Goal: Information Seeking & Learning: Learn about a topic

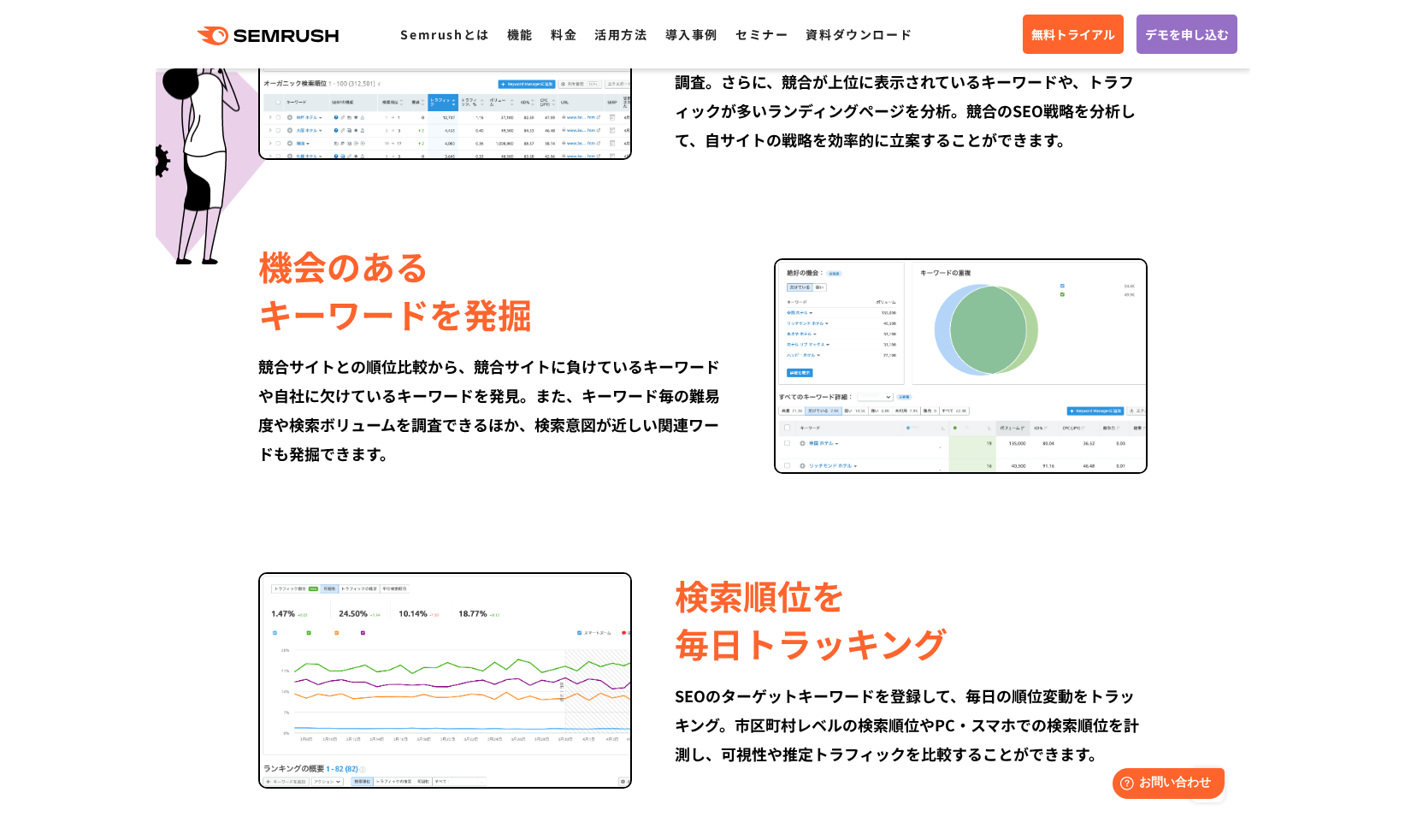
scroll to position [1228, 0]
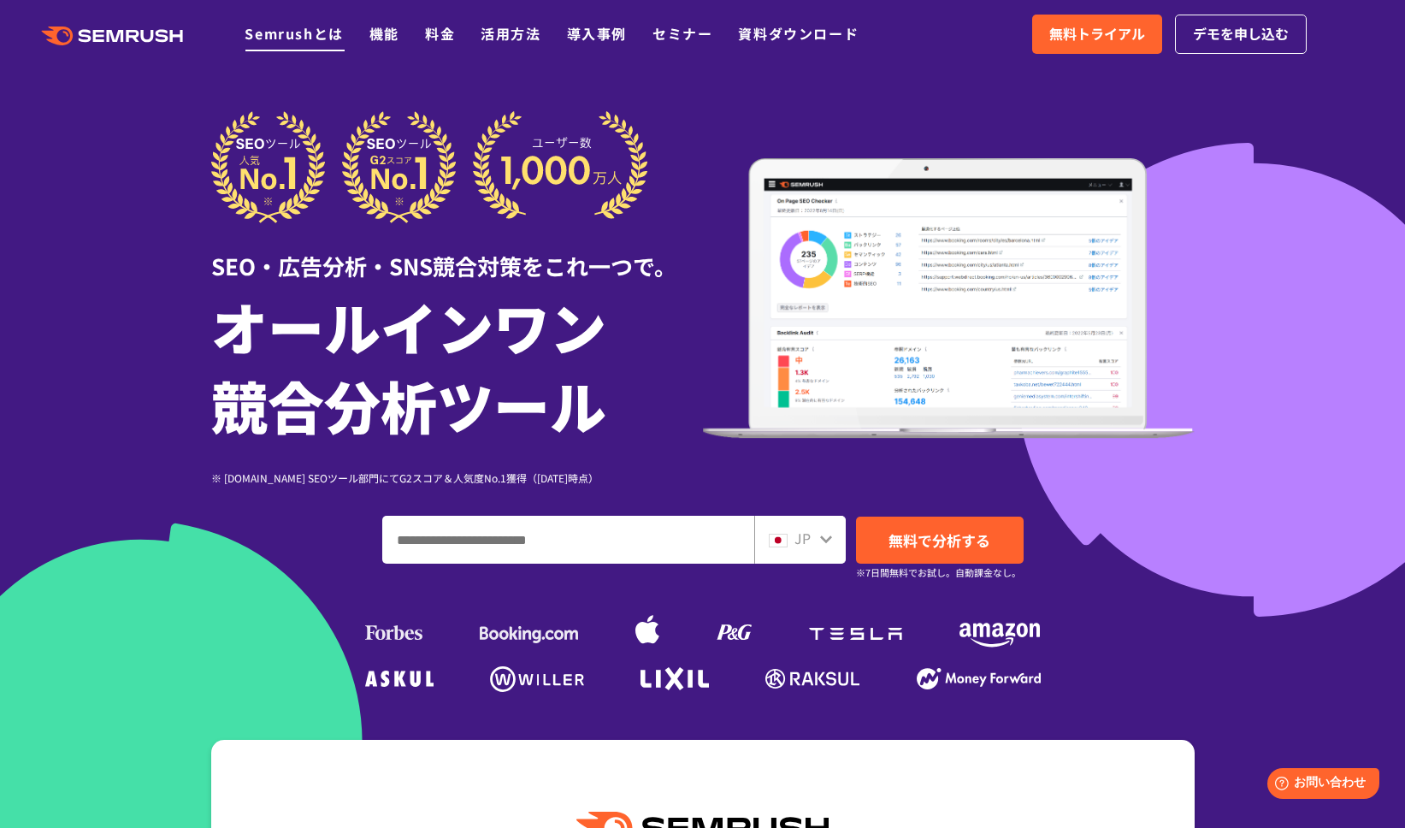
click at [333, 29] on link "Semrushとは" at bounding box center [294, 33] width 98 height 21
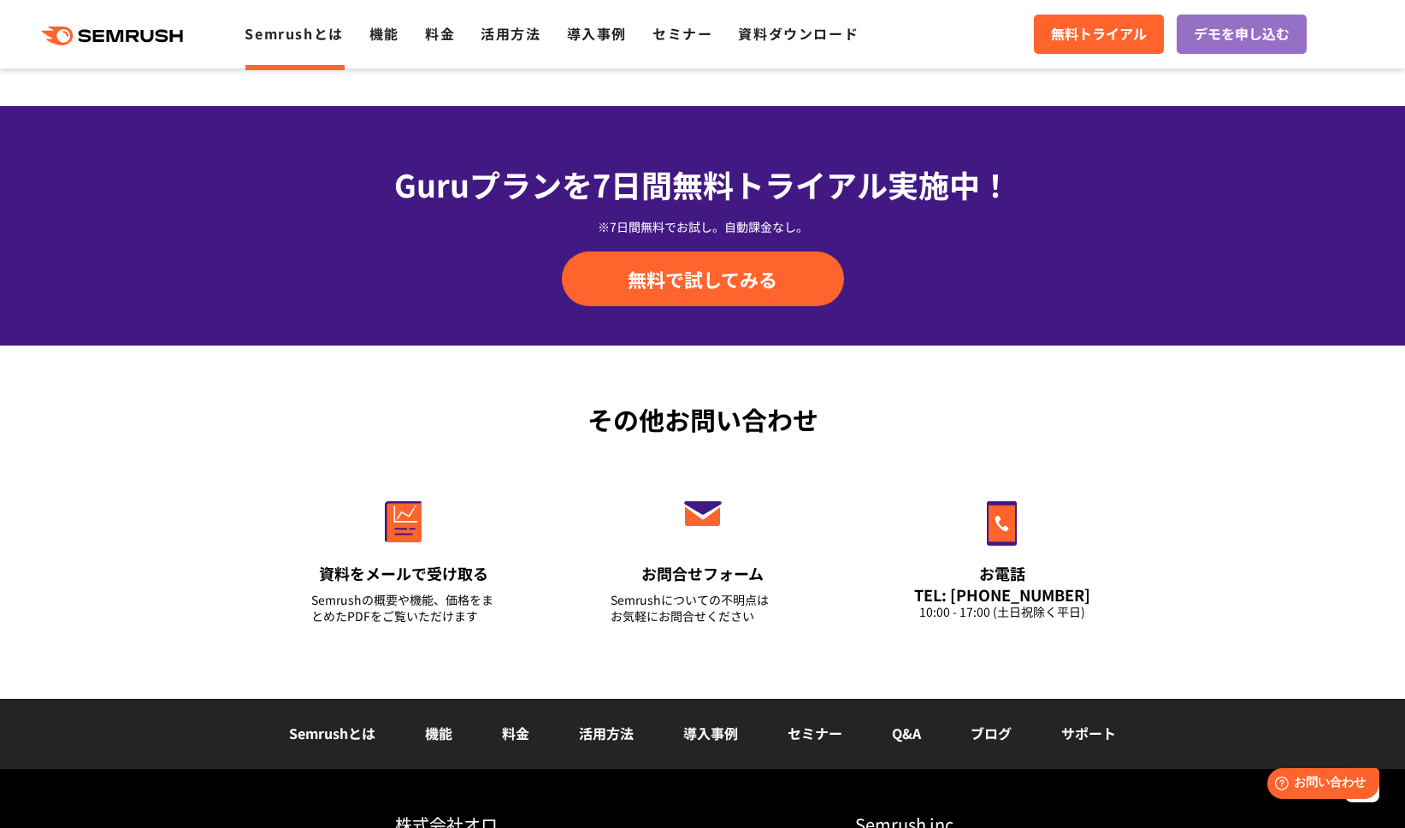
scroll to position [4062, 0]
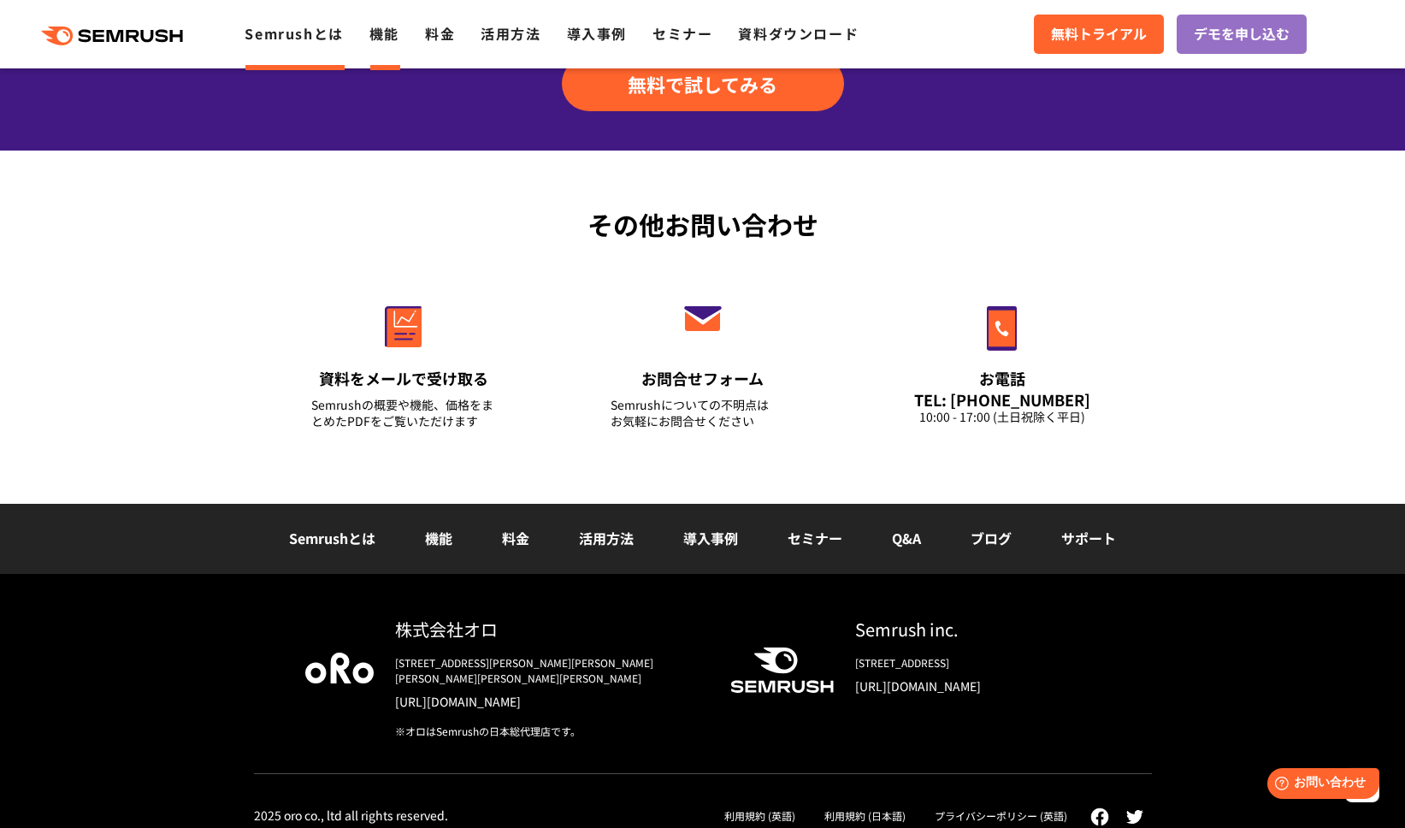
click at [380, 33] on link "機能" at bounding box center [385, 33] width 30 height 21
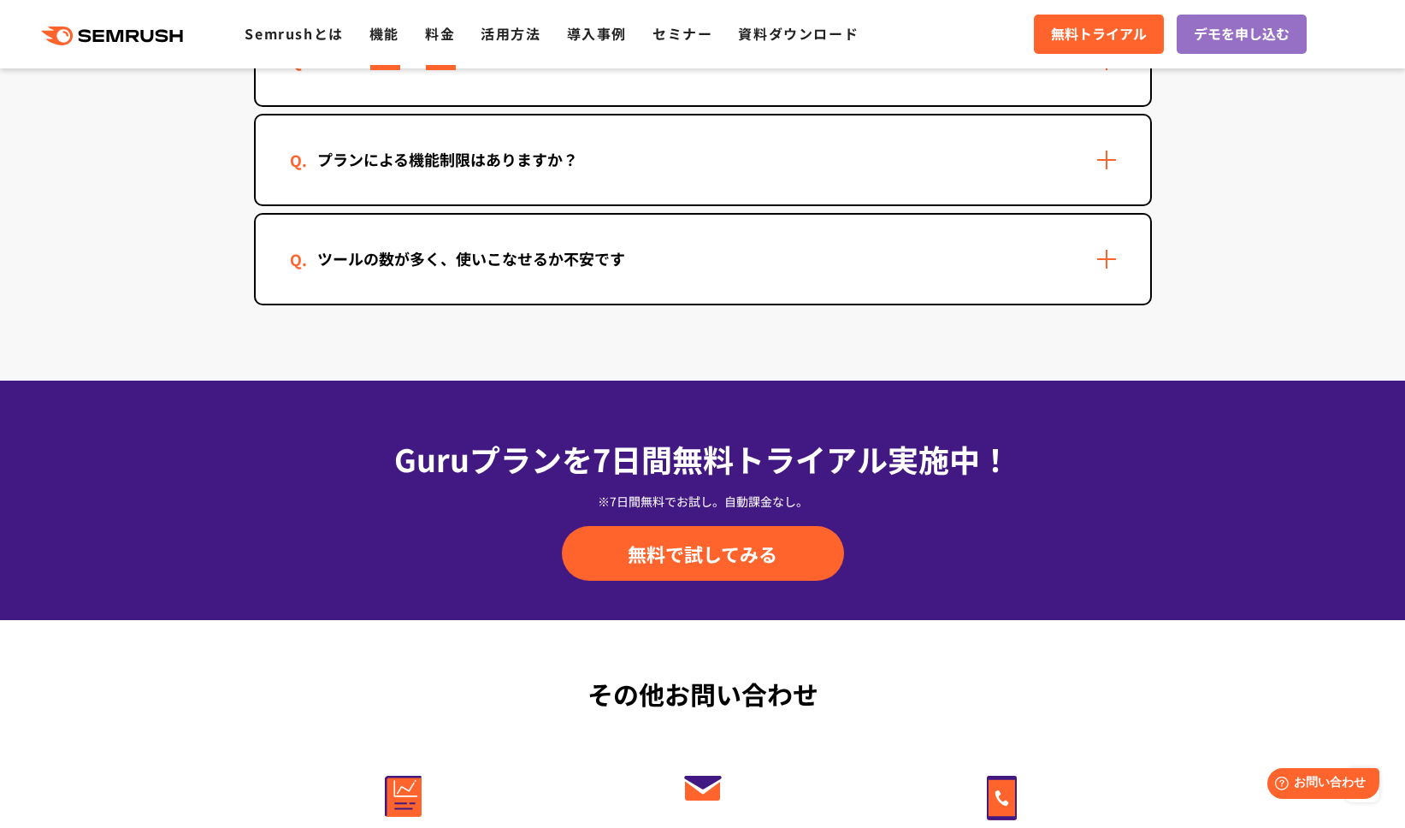
click at [436, 38] on link "料金" at bounding box center [440, 33] width 30 height 21
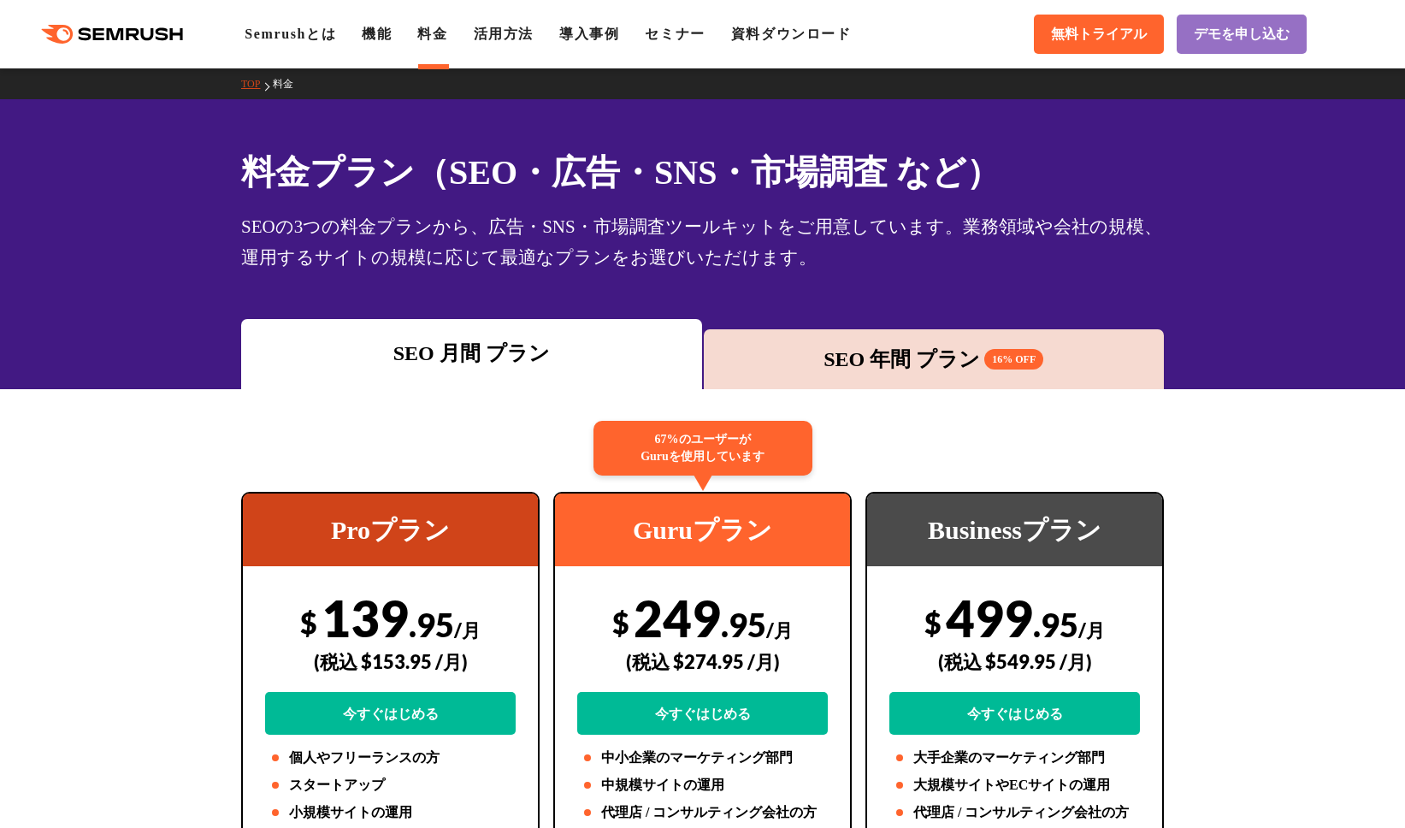
click at [486, 34] on ul "Semrushとは 機能 料金 活用方法 導入事例 セミナー 資料ダウンロード" at bounding box center [561, 34] width 632 height 21
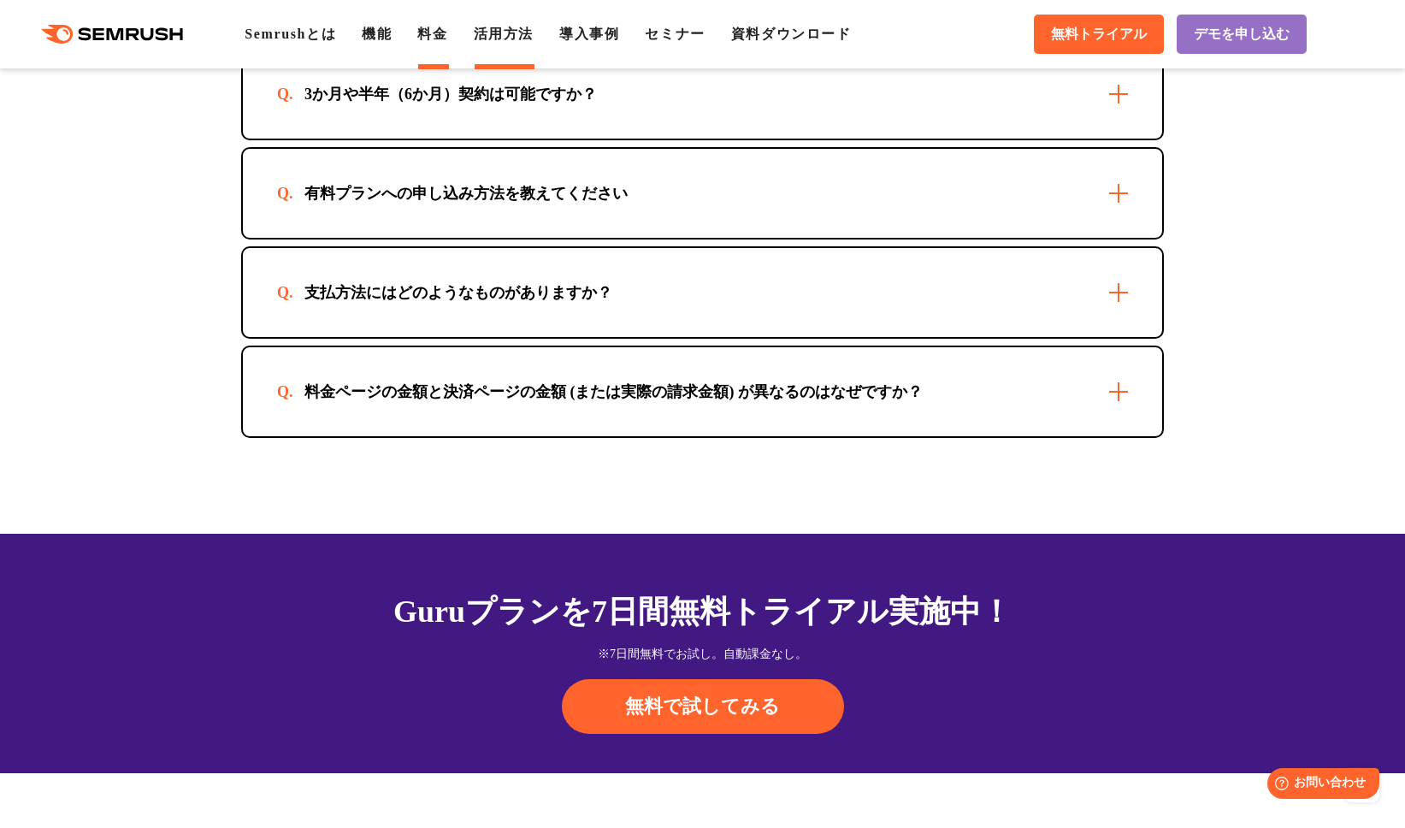
click at [534, 36] on link "活用方法" at bounding box center [504, 34] width 60 height 15
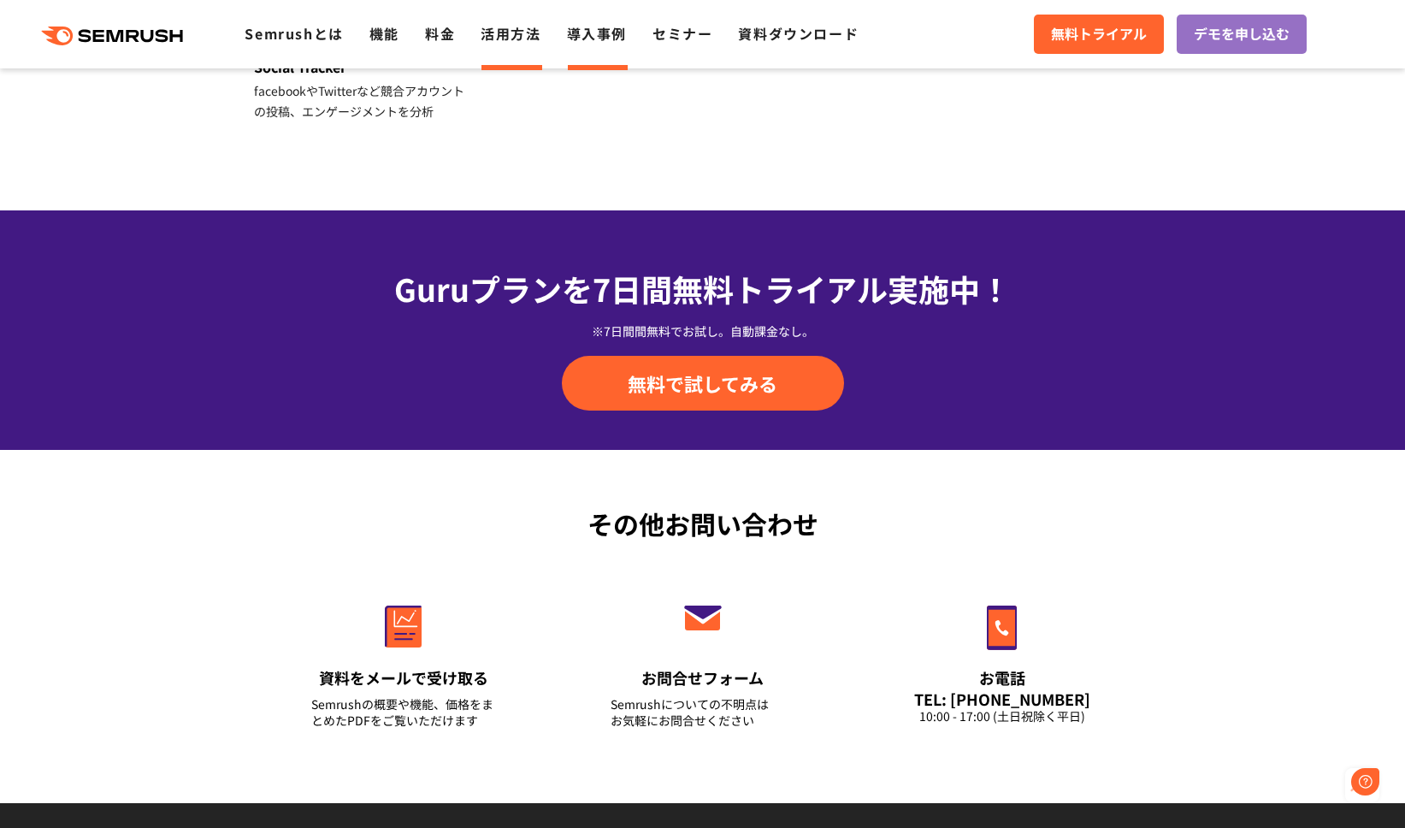
scroll to position [2387, 0]
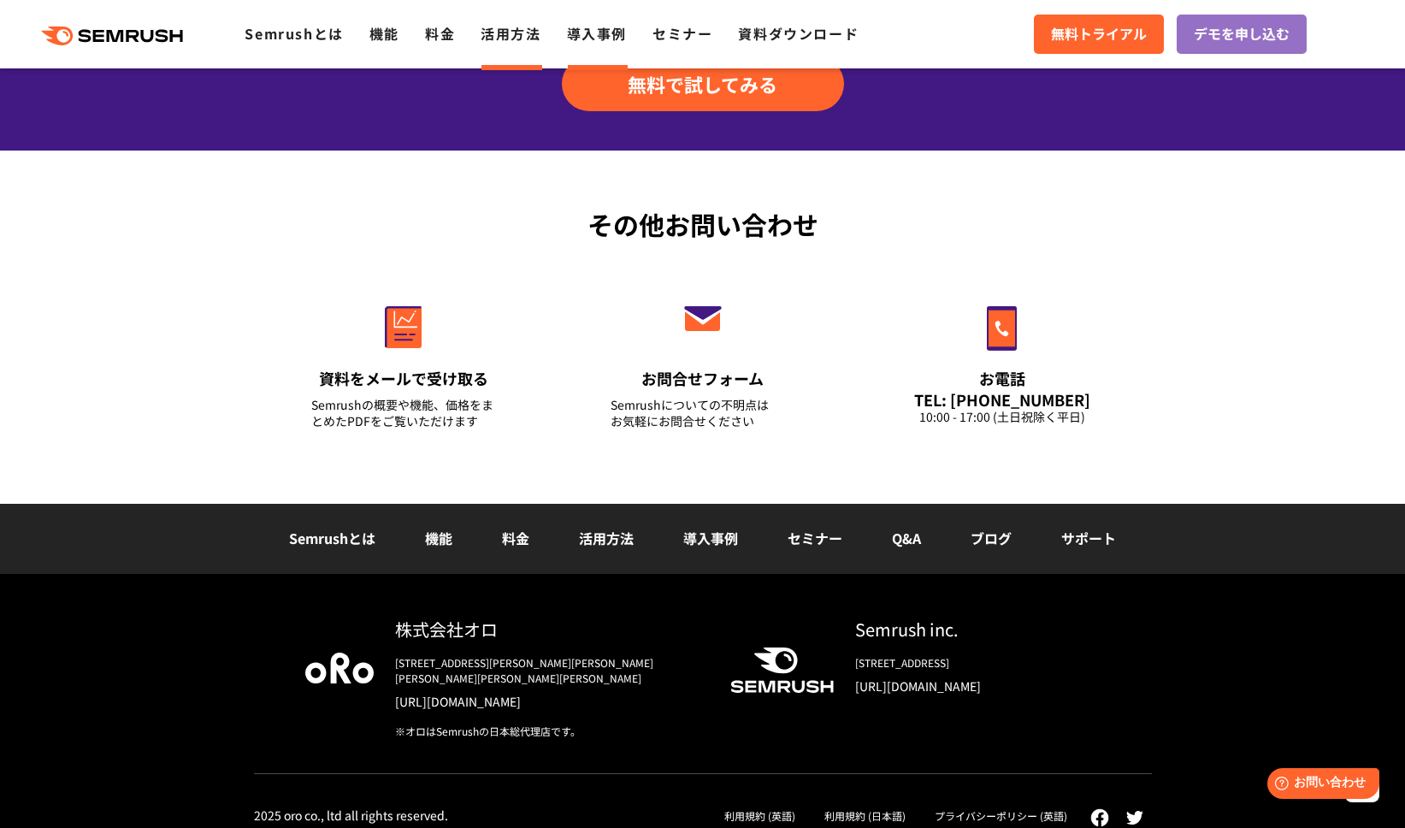
click at [619, 27] on link "導入事例" at bounding box center [597, 33] width 60 height 21
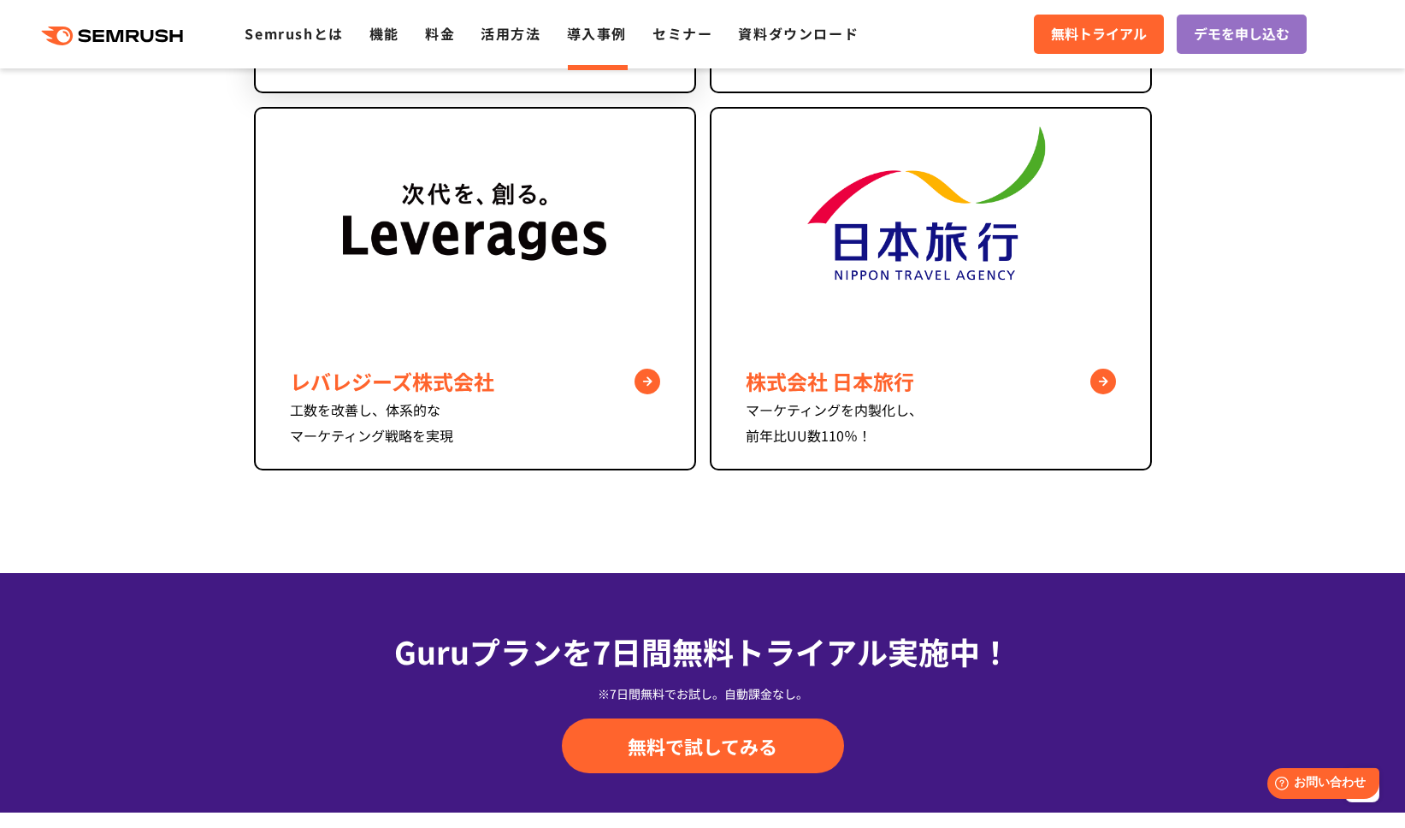
scroll to position [1134, 0]
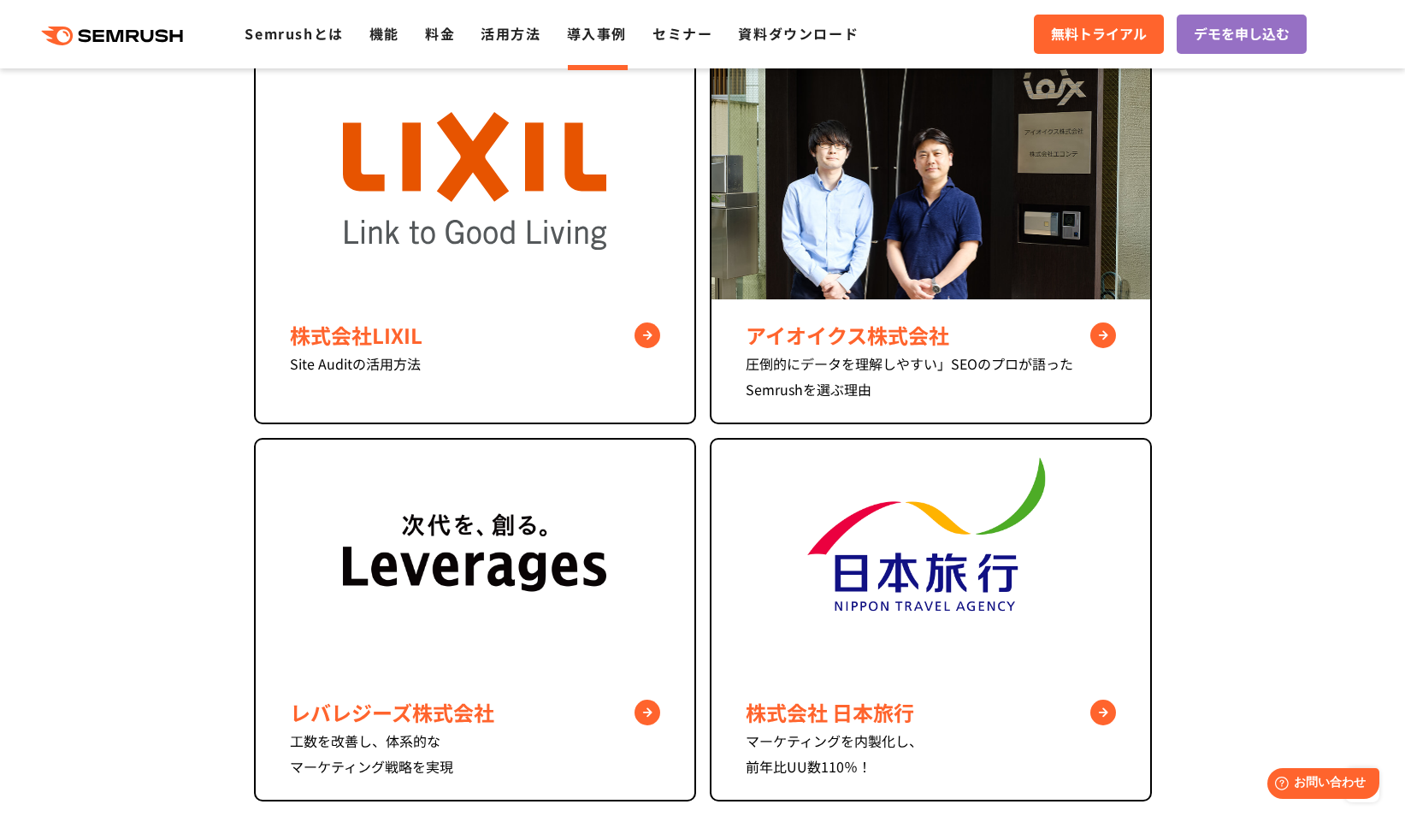
click at [159, 32] on icon at bounding box center [164, 35] width 13 height 13
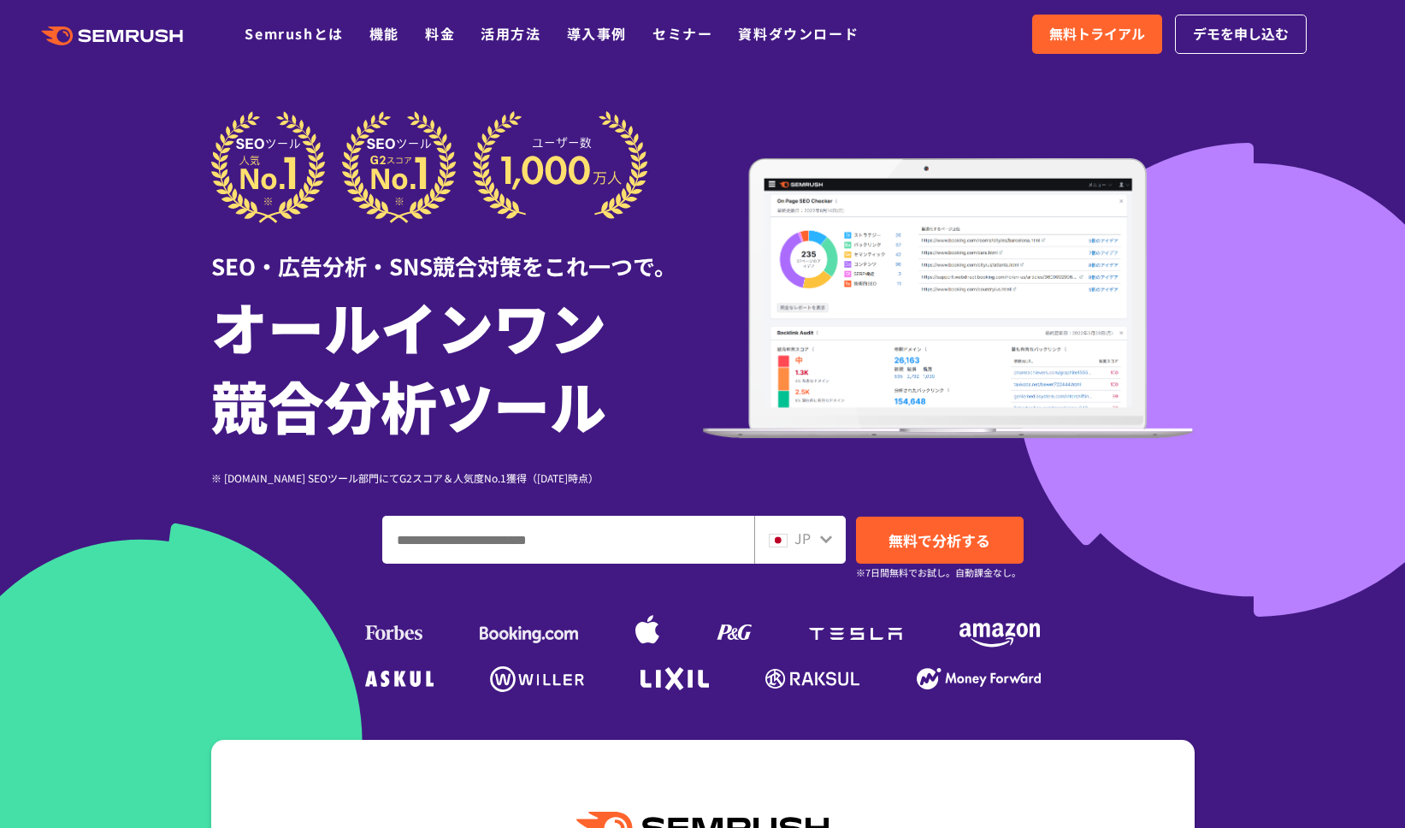
click at [401, 29] on ul "Semrushとは 機能 料金 活用方法 導入事例 セミナー 資料ダウンロード" at bounding box center [565, 34] width 640 height 22
click at [391, 34] on link "機能" at bounding box center [385, 33] width 30 height 21
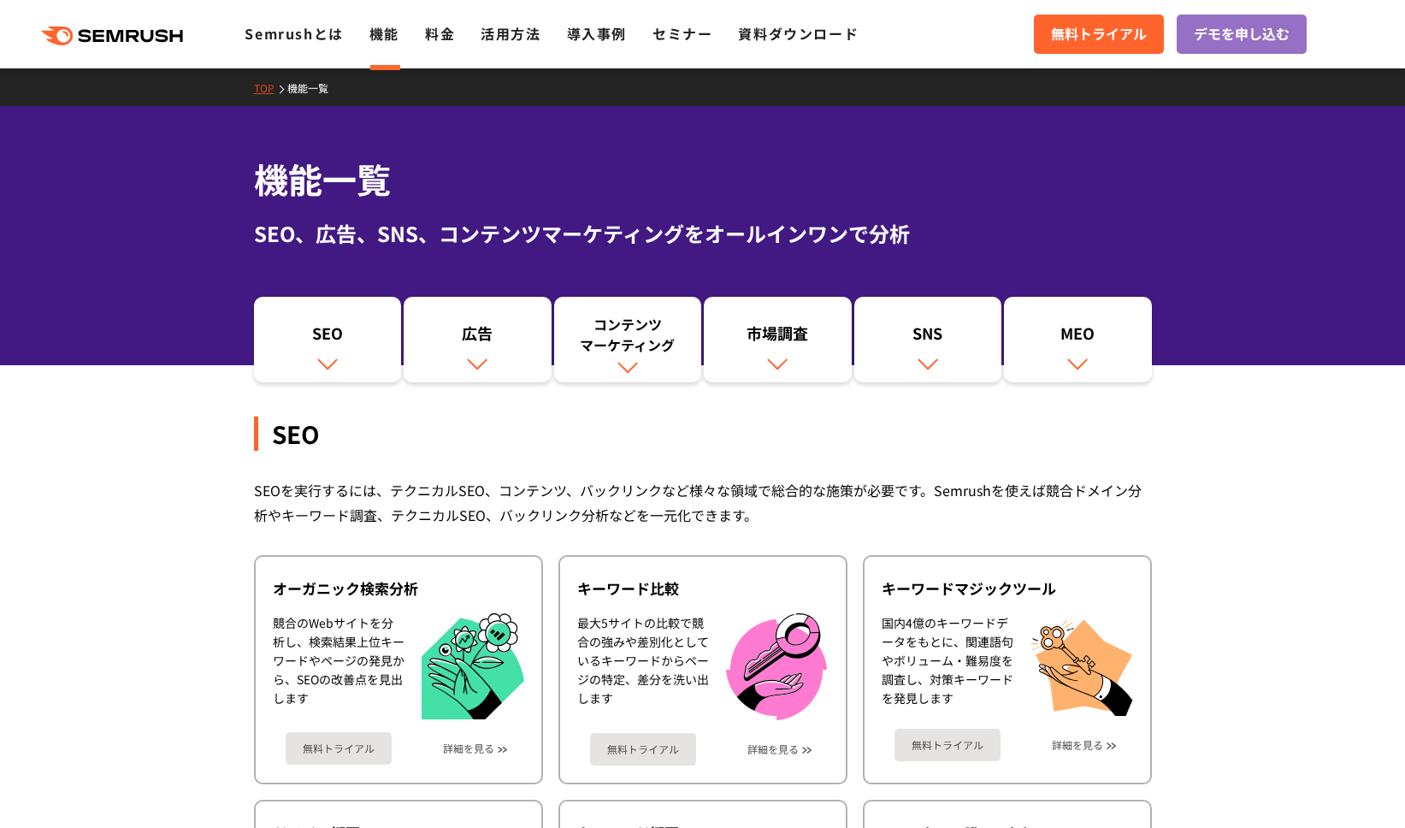
click at [297, 449] on div "SEO" at bounding box center [703, 434] width 898 height 34
click at [333, 352] on img at bounding box center [328, 363] width 22 height 22
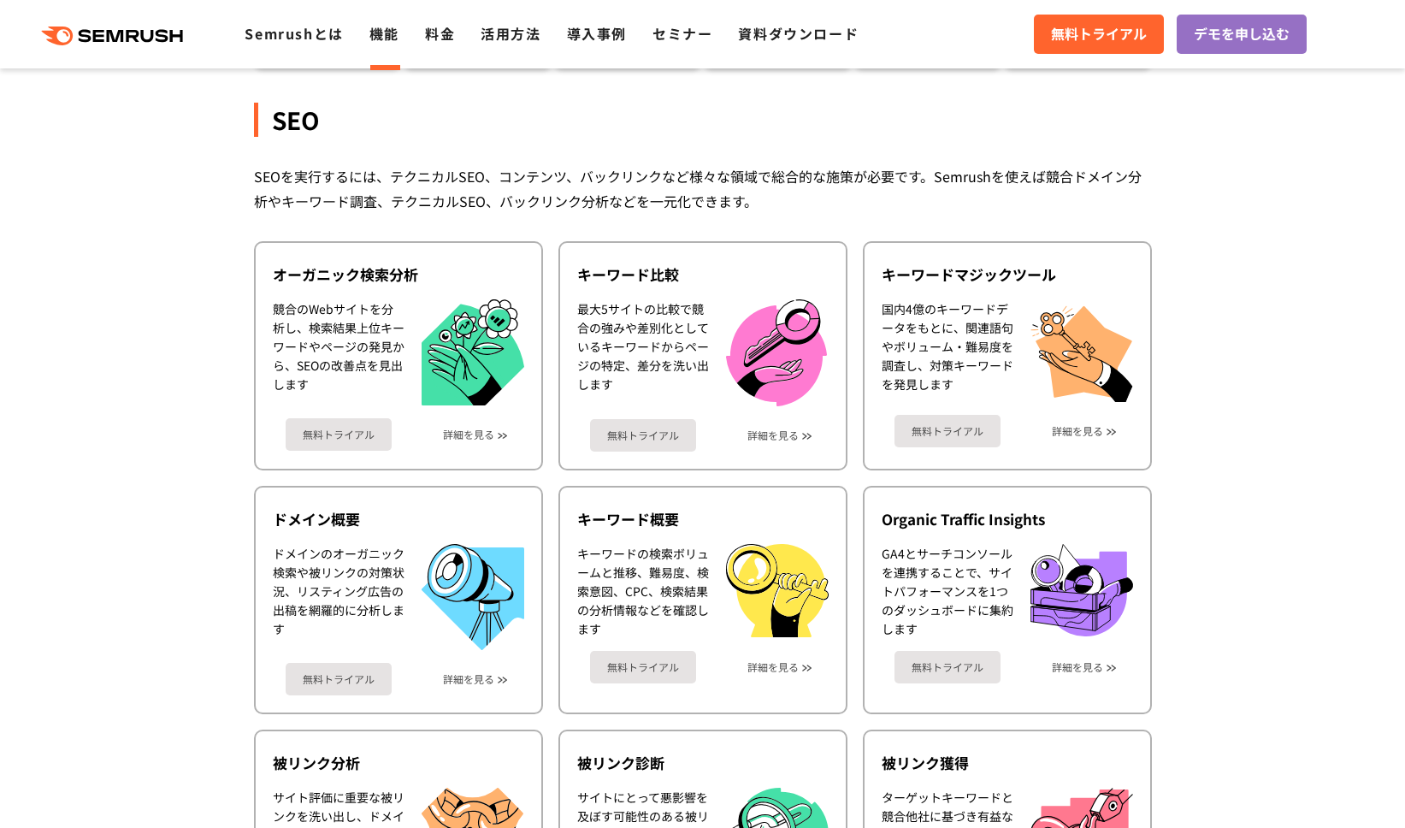
scroll to position [382, 0]
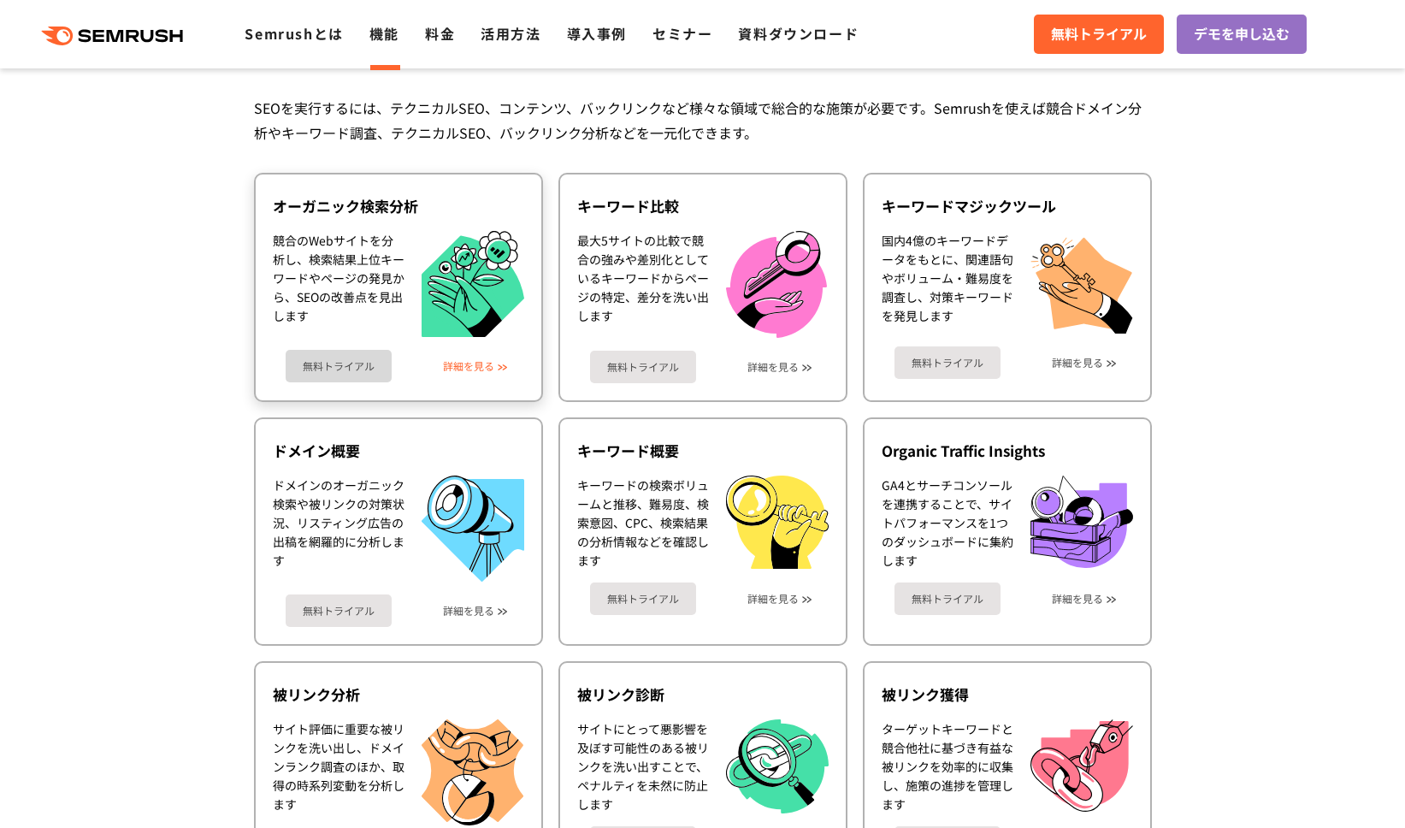
click at [476, 369] on link "詳細を見る" at bounding box center [468, 366] width 51 height 12
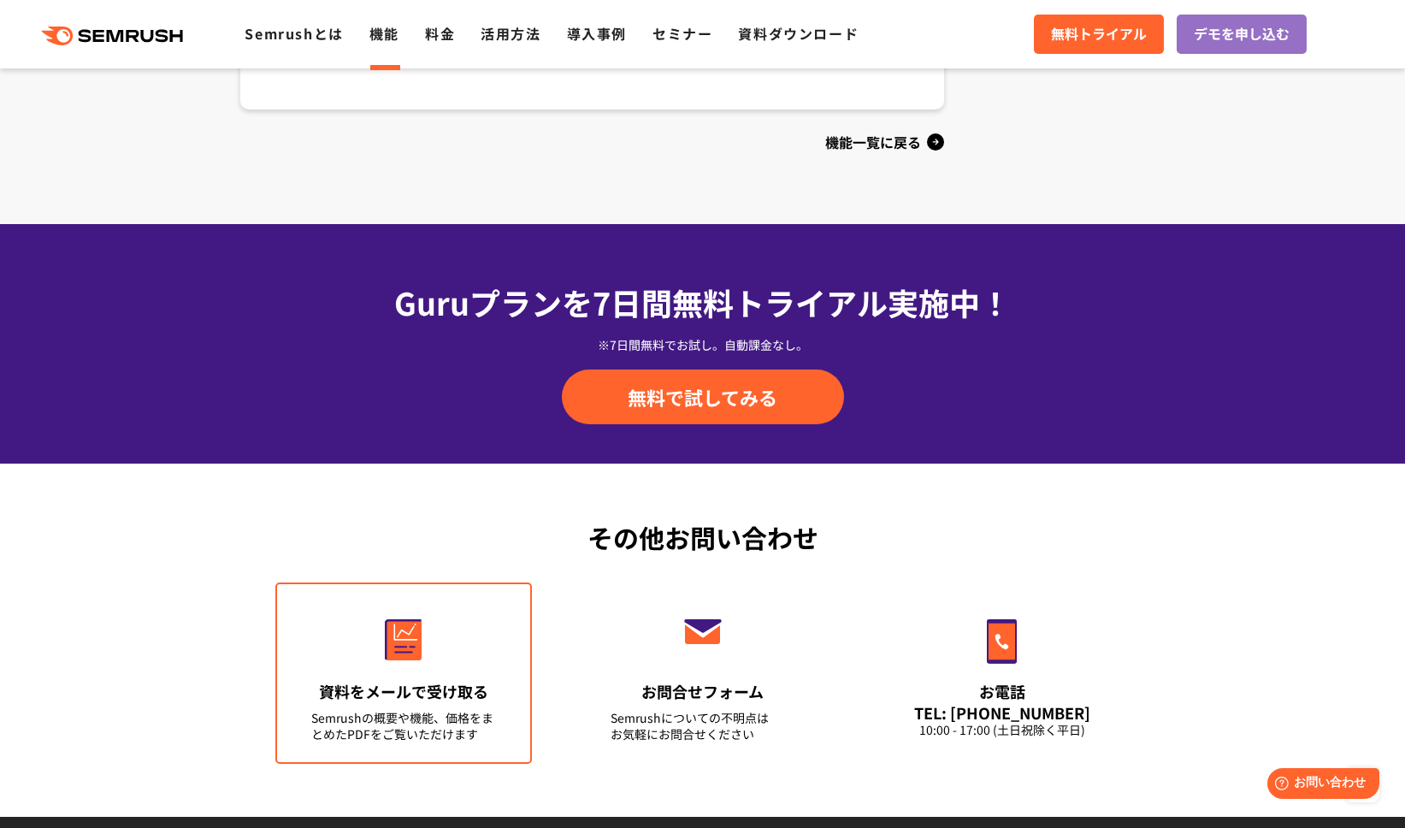
scroll to position [2371, 0]
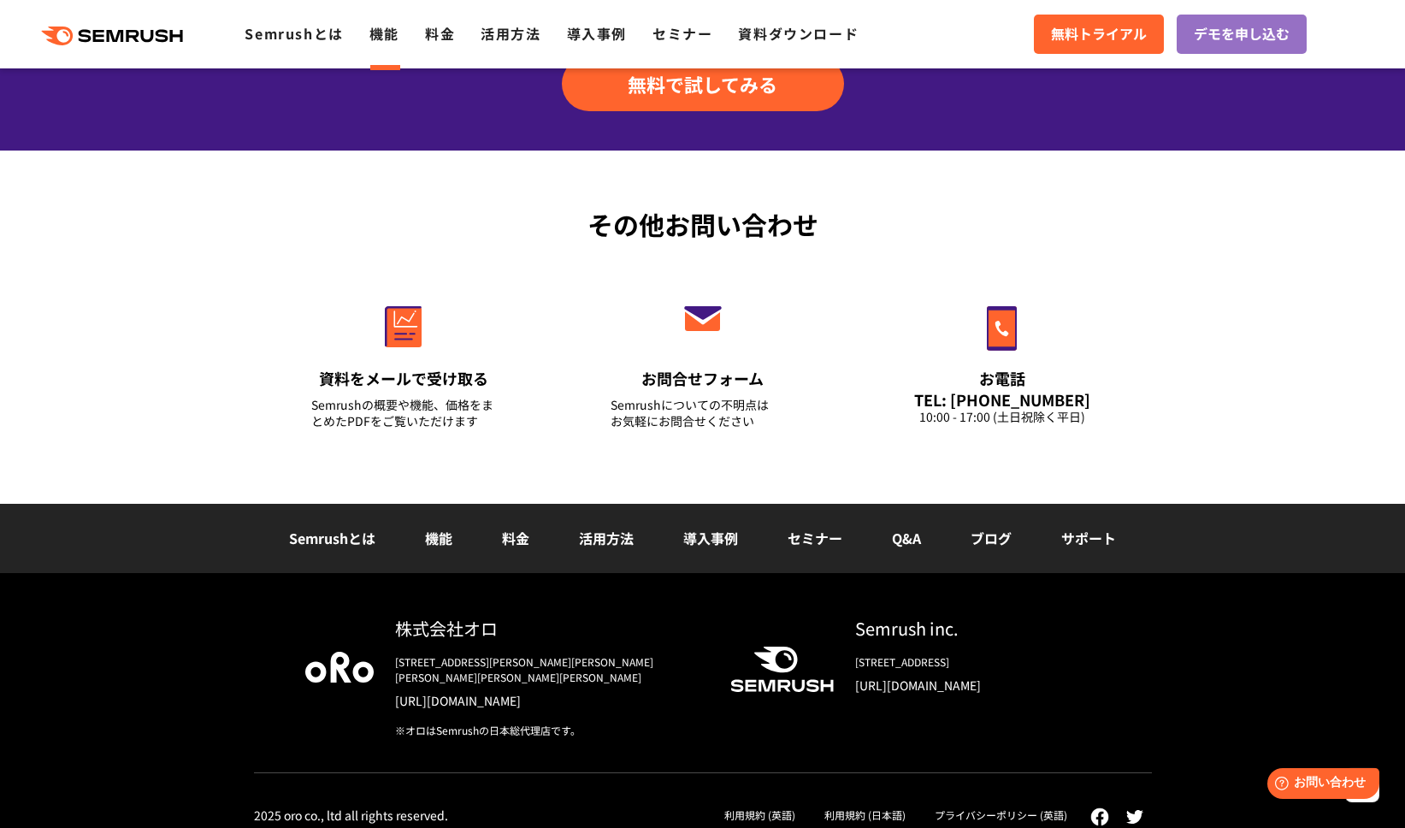
drag, startPoint x: 346, startPoint y: 671, endPoint x: 470, endPoint y: 827, distance: 199.7
